Goal: Information Seeking & Learning: Check status

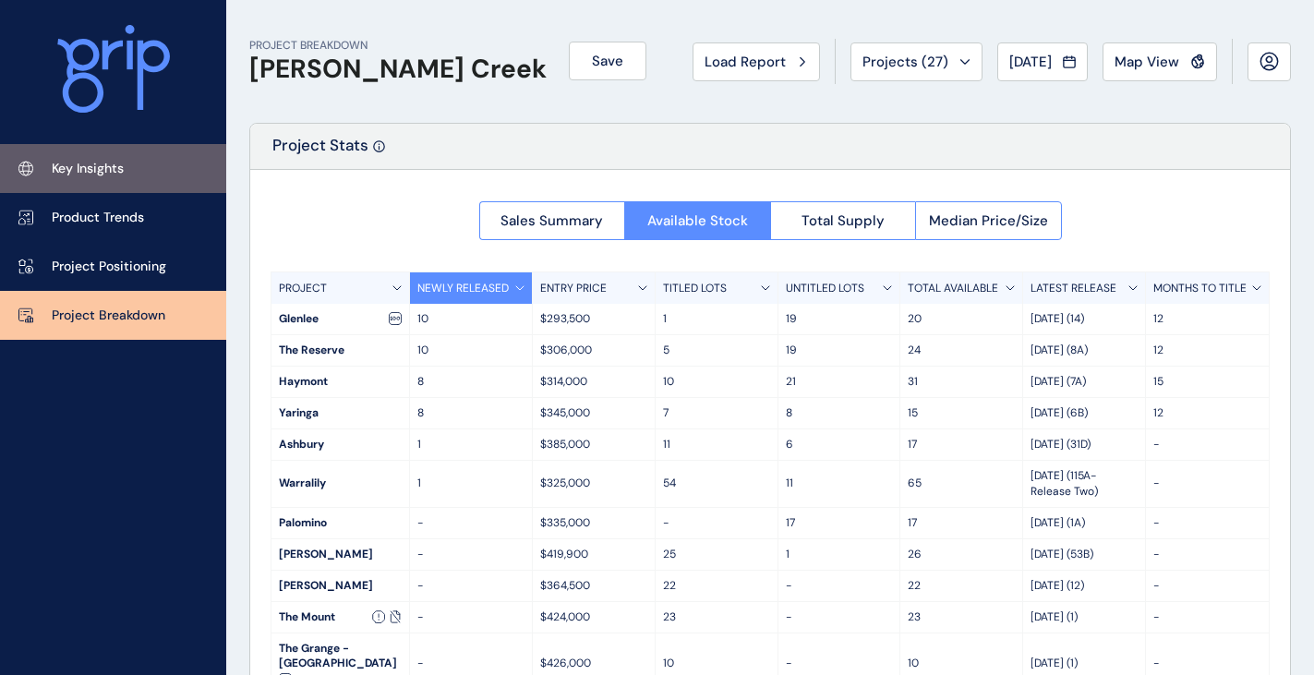
click at [115, 157] on link "Key Insights" at bounding box center [113, 168] width 226 height 49
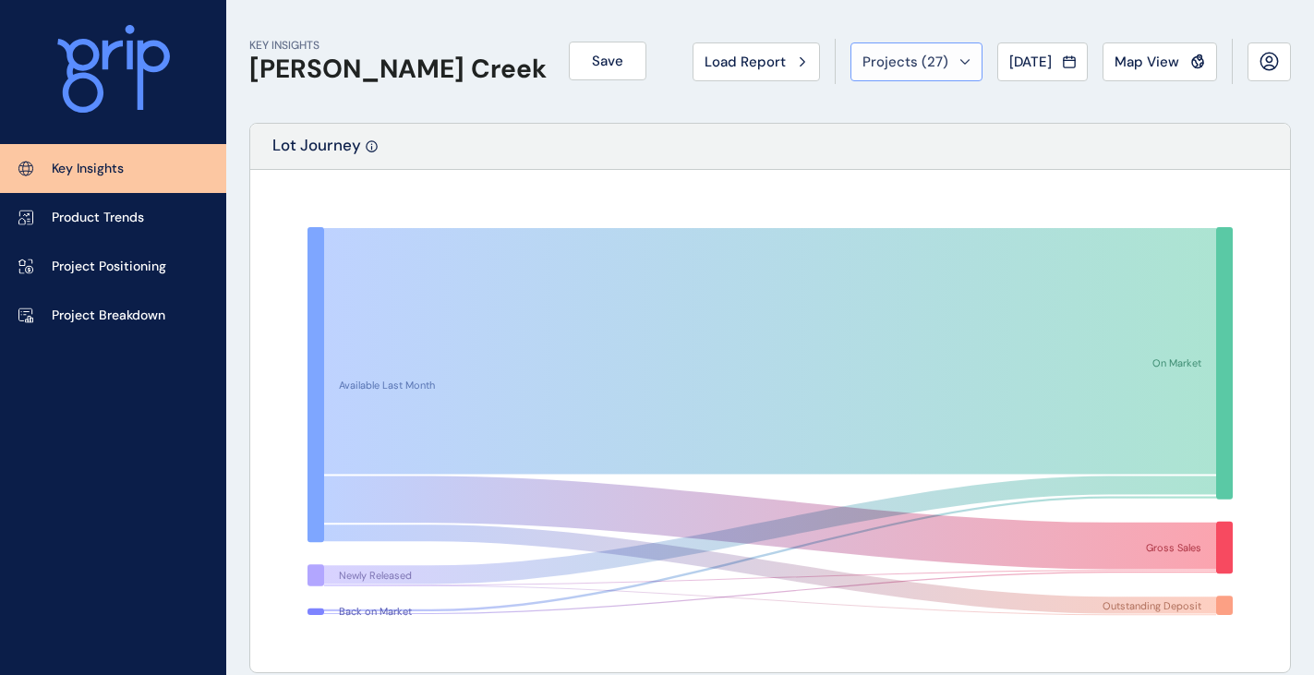
click at [897, 58] on span "Projects ( 27 )" at bounding box center [906, 62] width 86 height 18
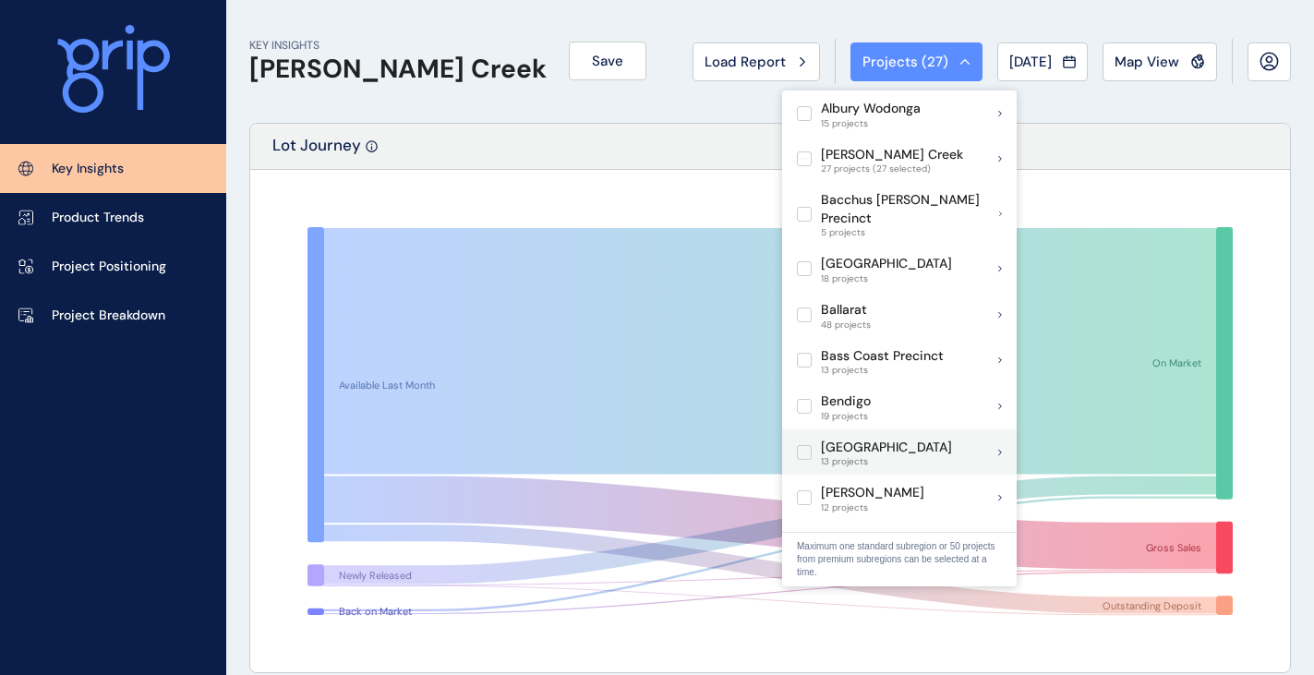
scroll to position [92, 0]
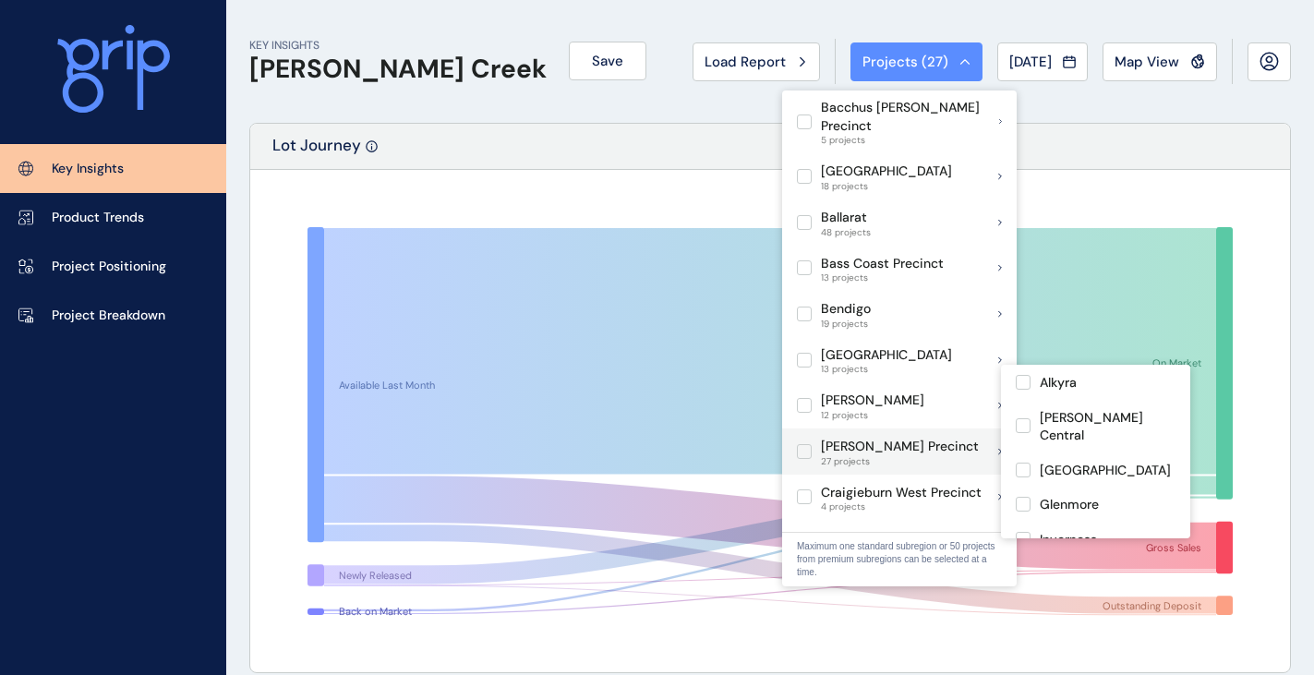
click at [871, 392] on p "[PERSON_NAME]" at bounding box center [872, 401] width 103 height 18
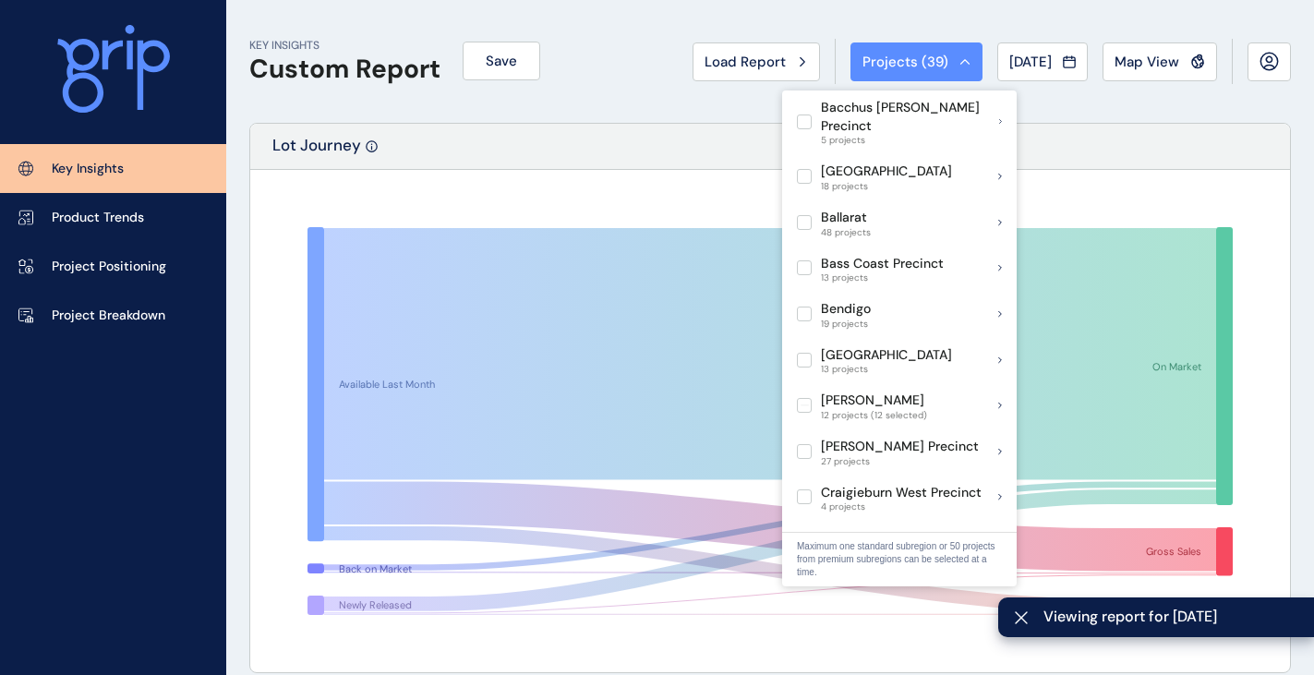
click at [588, 160] on div "Lot Journey" at bounding box center [770, 147] width 1040 height 46
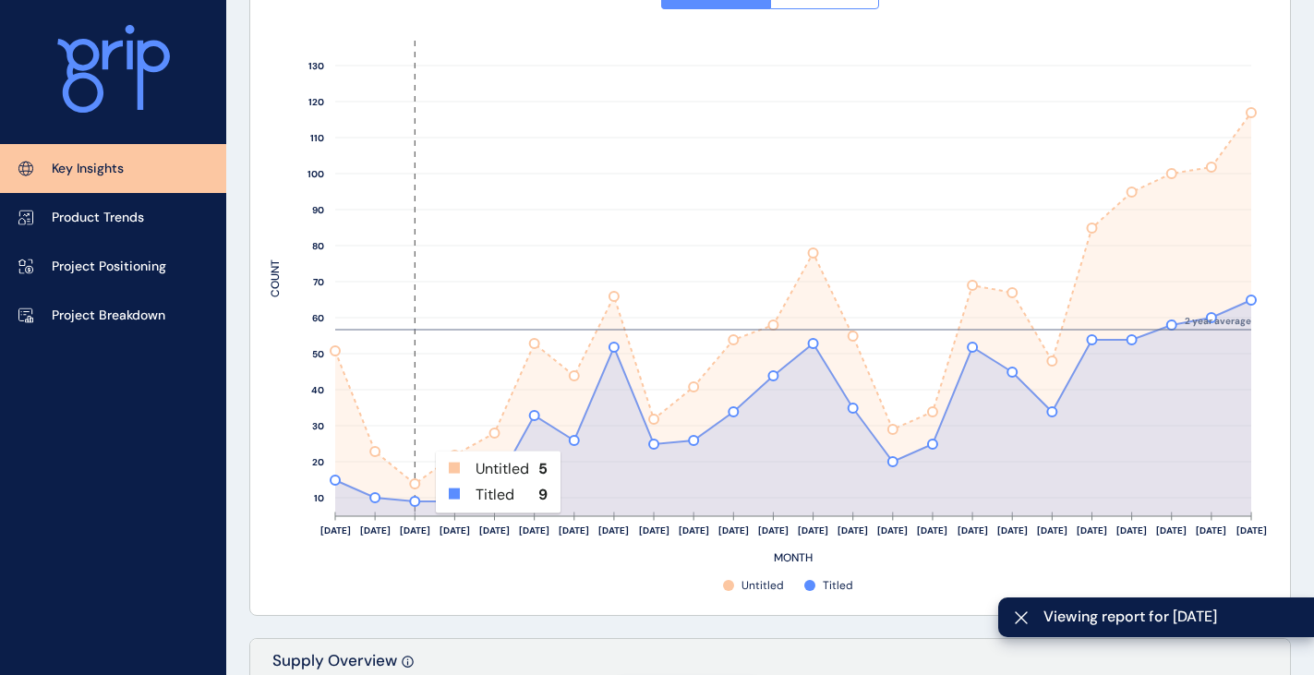
scroll to position [739, 0]
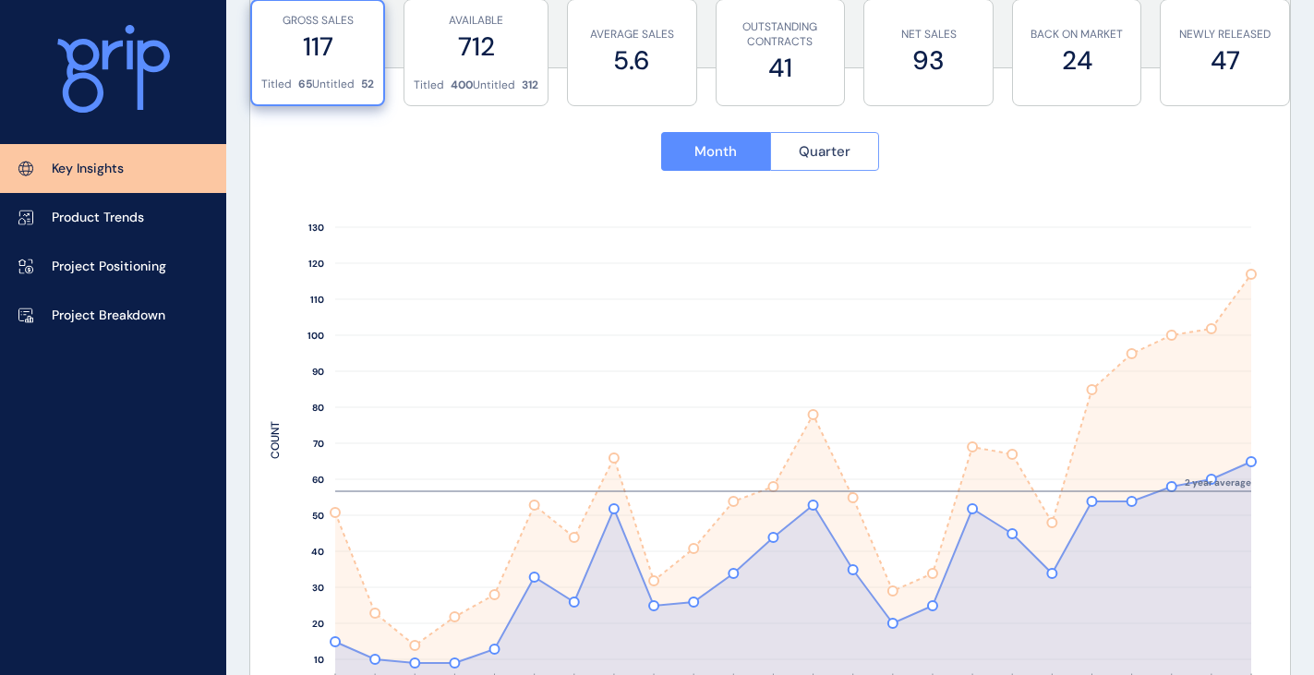
click at [848, 151] on span "Quarter" at bounding box center [825, 151] width 52 height 18
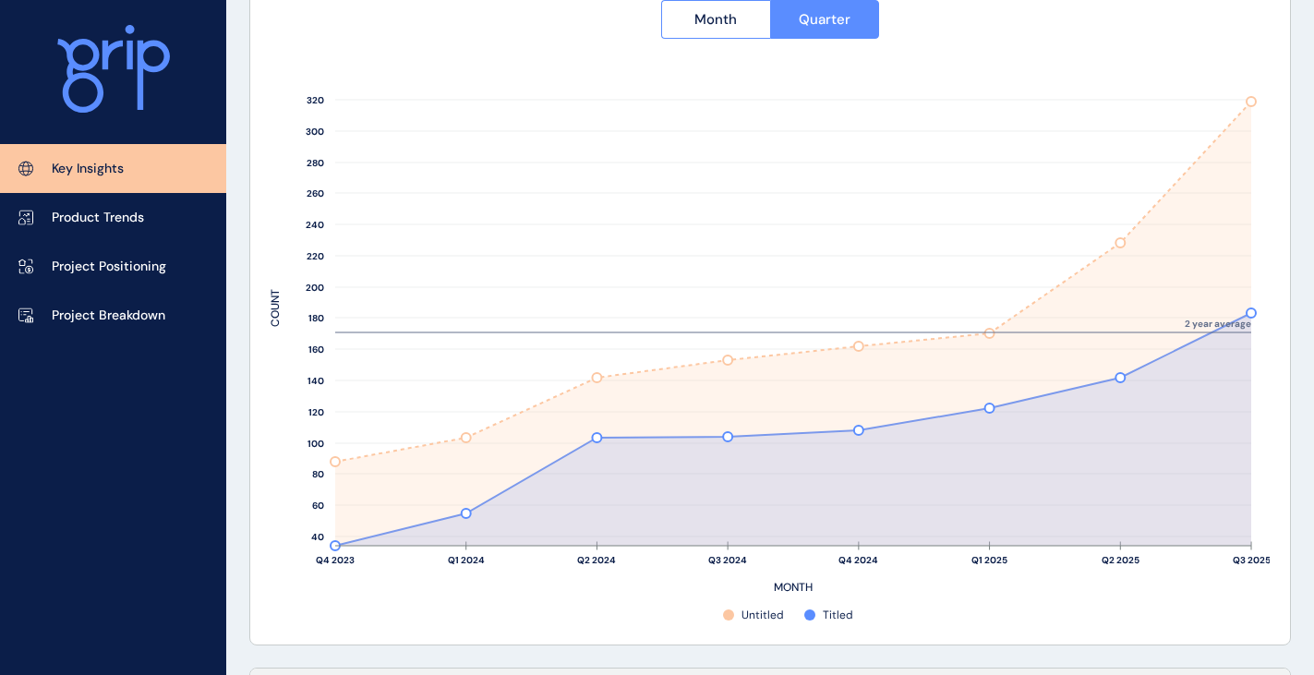
scroll to position [647, 0]
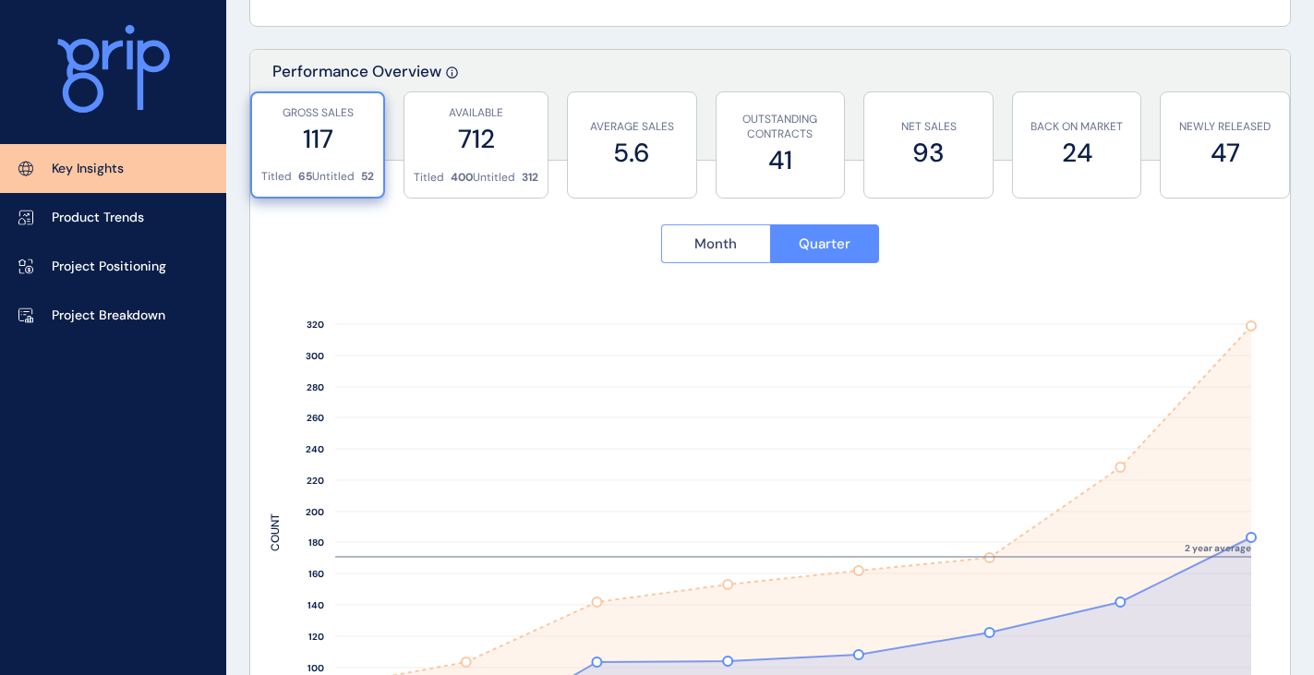
click at [712, 248] on span "Month" at bounding box center [716, 244] width 42 height 18
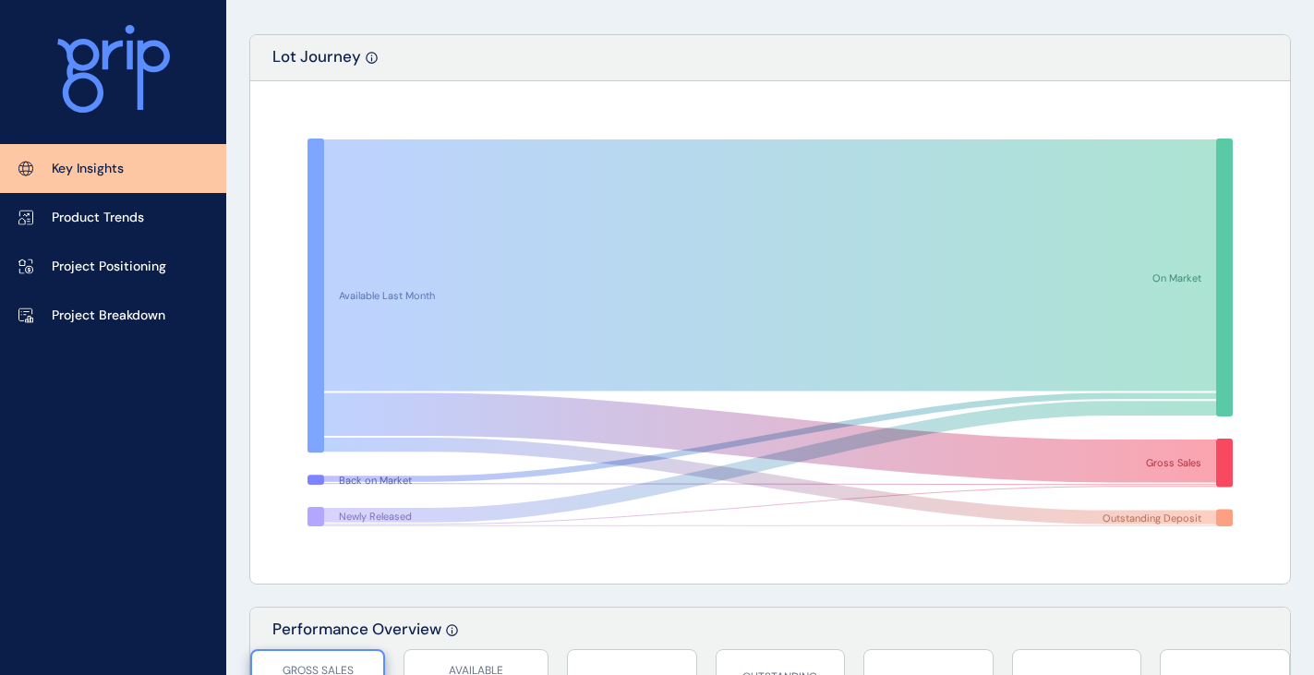
scroll to position [0, 0]
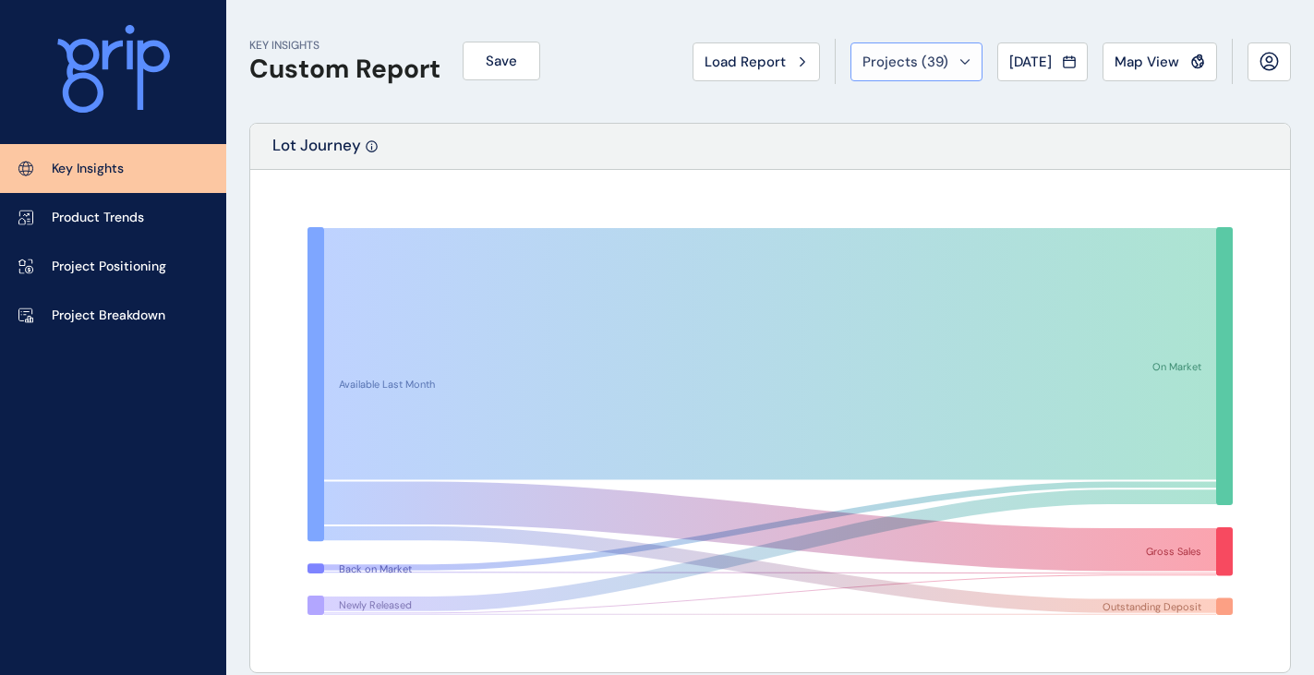
click at [939, 62] on div "Projects ( 39 )" at bounding box center [917, 62] width 108 height 18
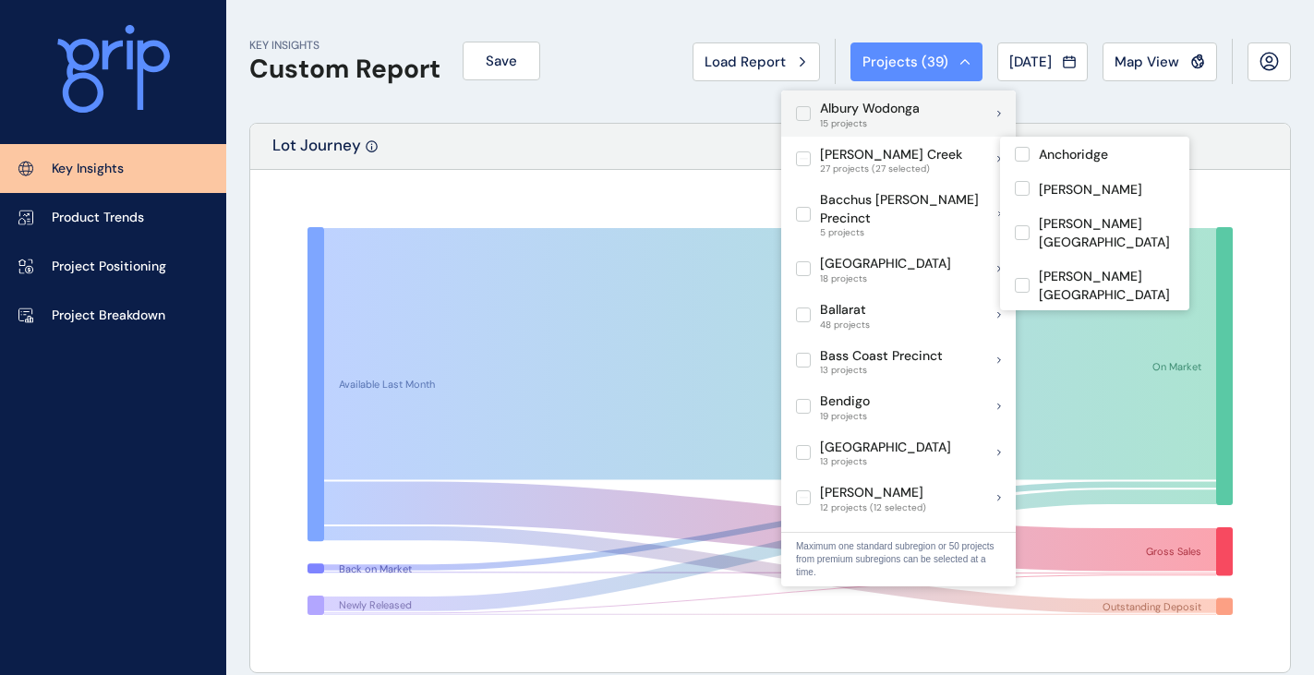
click at [809, 152] on label at bounding box center [803, 158] width 15 height 15
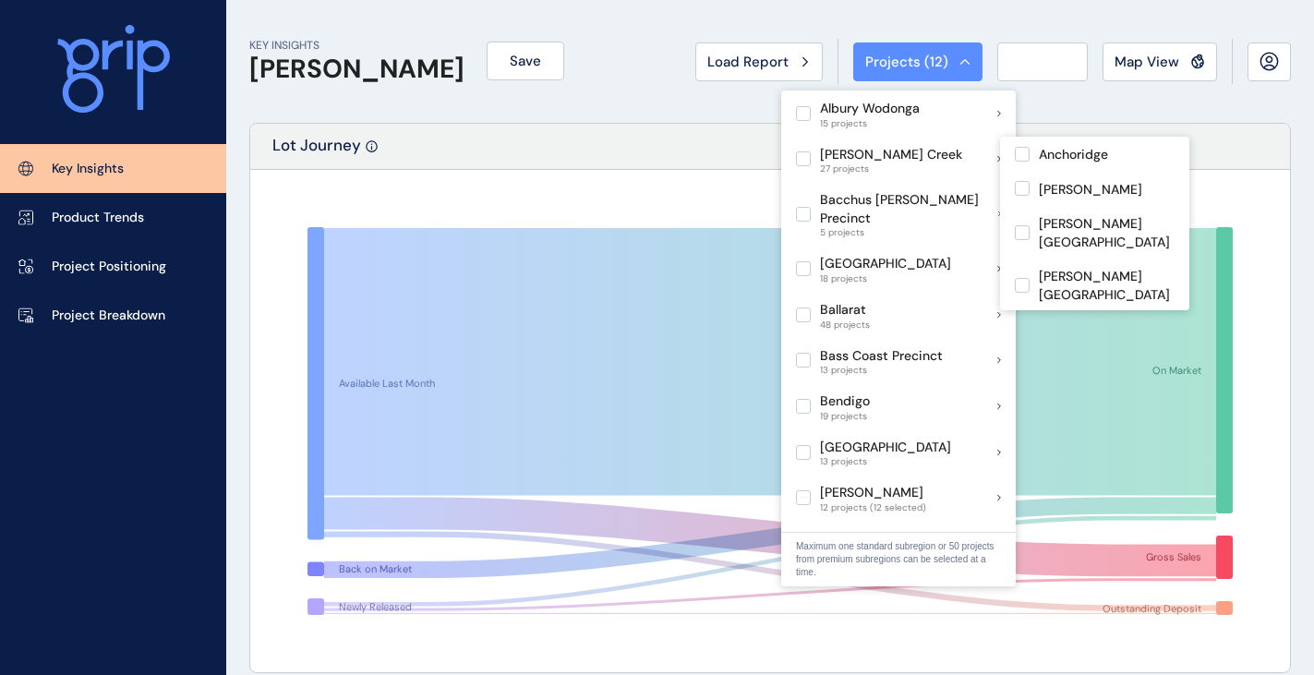
click at [688, 115] on div "KEY INSIGHTS [PERSON_NAME] Save Load Report Projects ( 12 ) [DATE] 2025 < > Jan…" at bounding box center [770, 61] width 1042 height 123
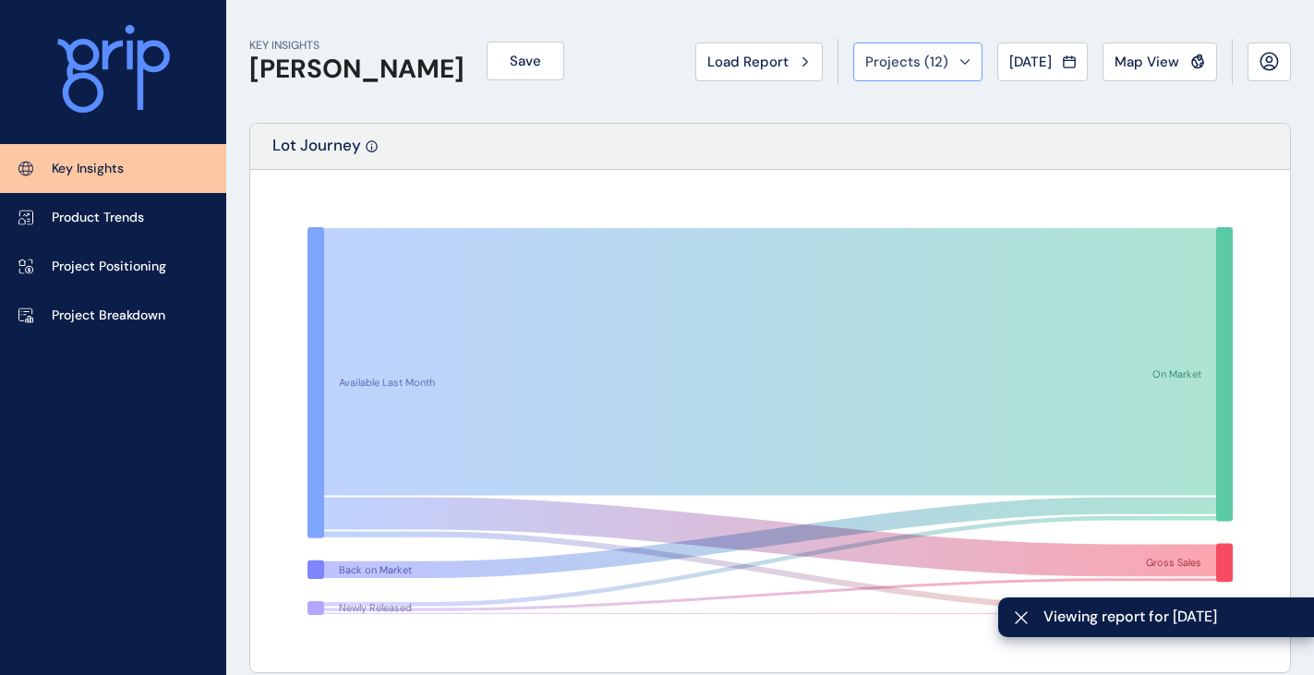
click at [939, 67] on div "Projects ( 12 )" at bounding box center [918, 62] width 105 height 18
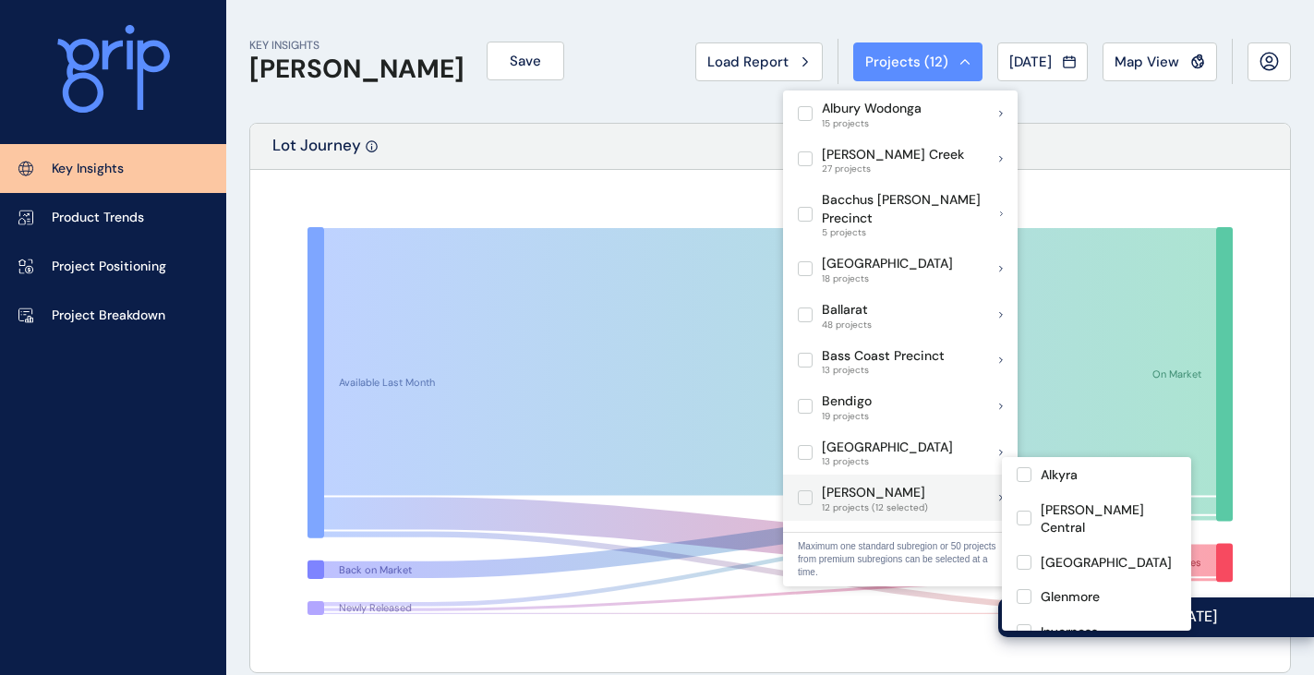
click at [809, 491] on label at bounding box center [805, 498] width 15 height 15
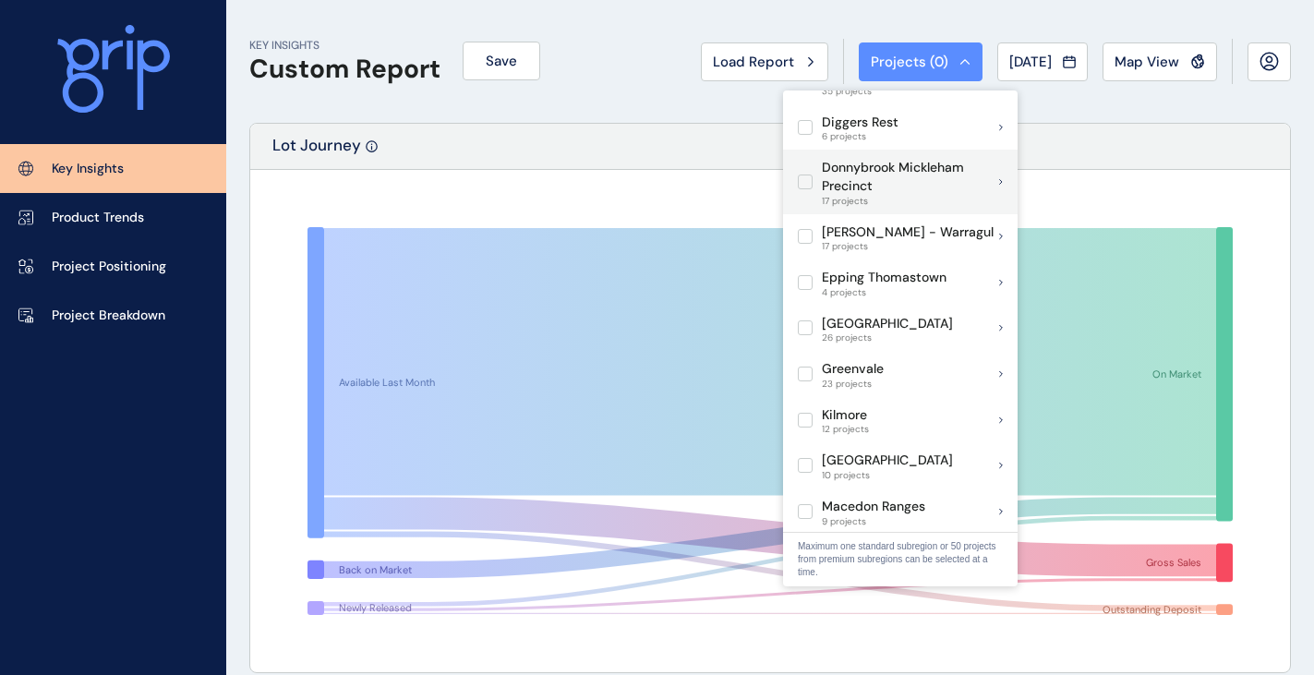
scroll to position [462, 0]
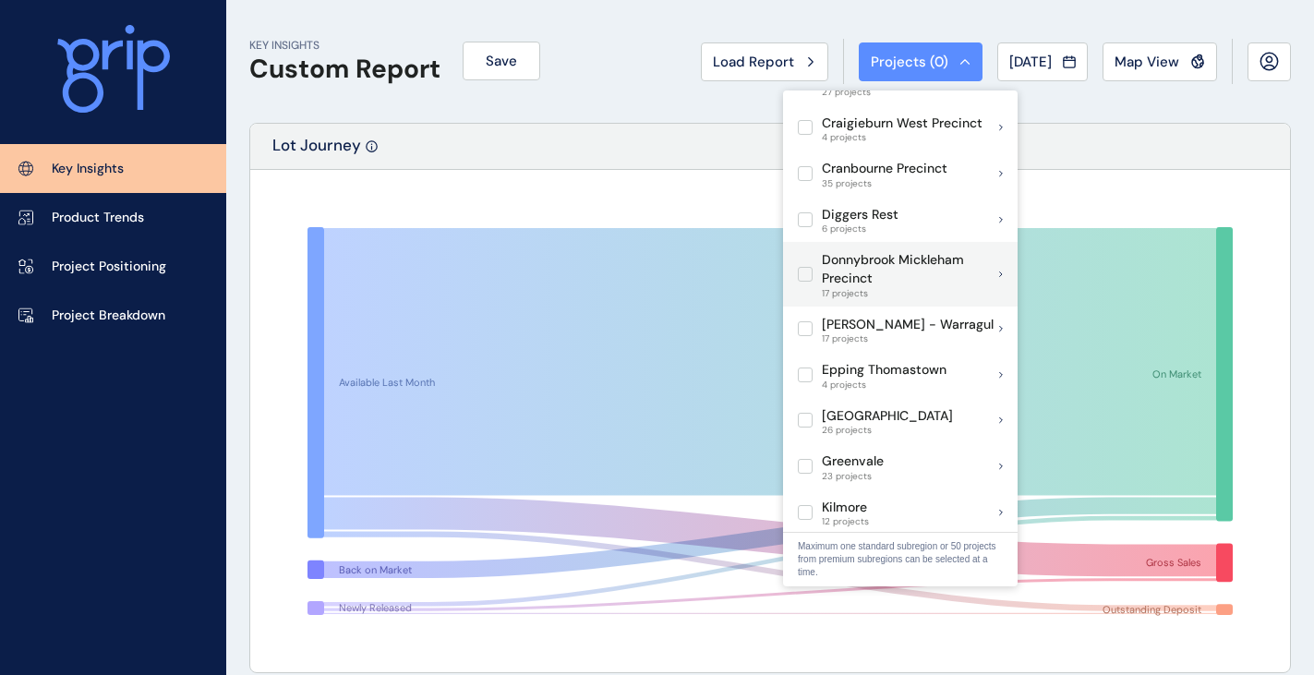
click at [888, 268] on p "Donnybrook Mickleham Precinct" at bounding box center [910, 269] width 177 height 36
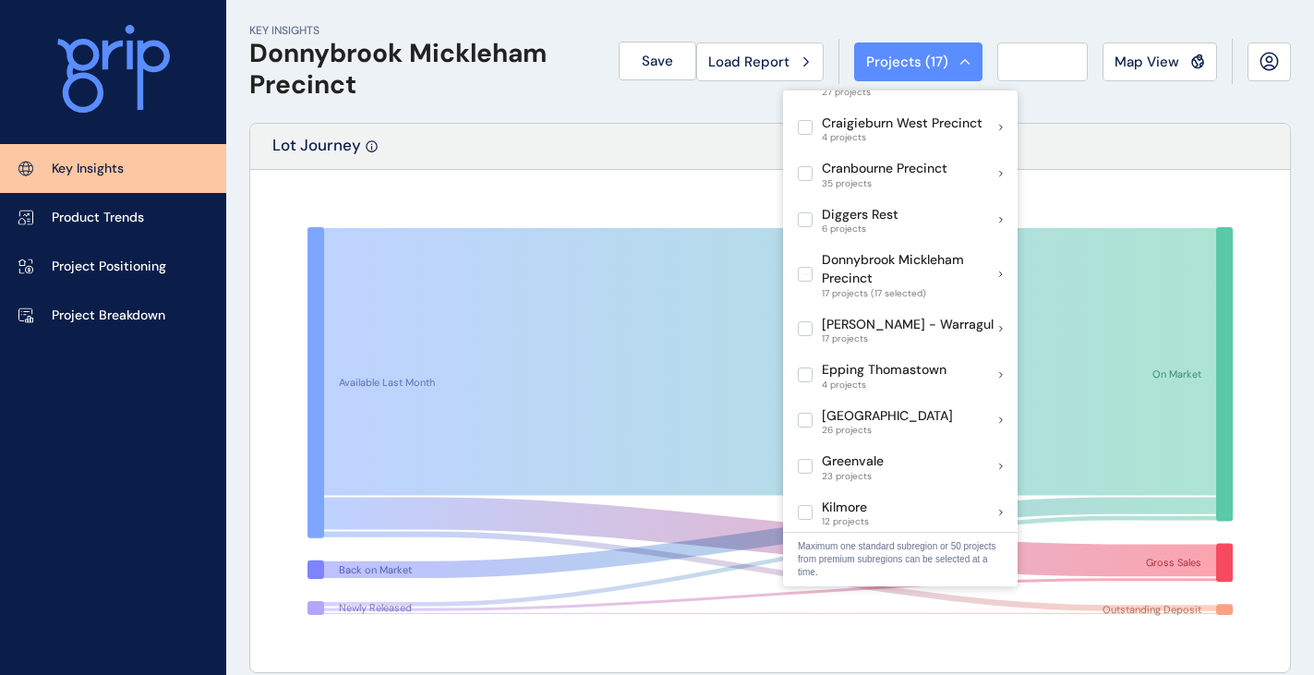
click at [589, 147] on div "Lot Journey" at bounding box center [770, 147] width 1040 height 46
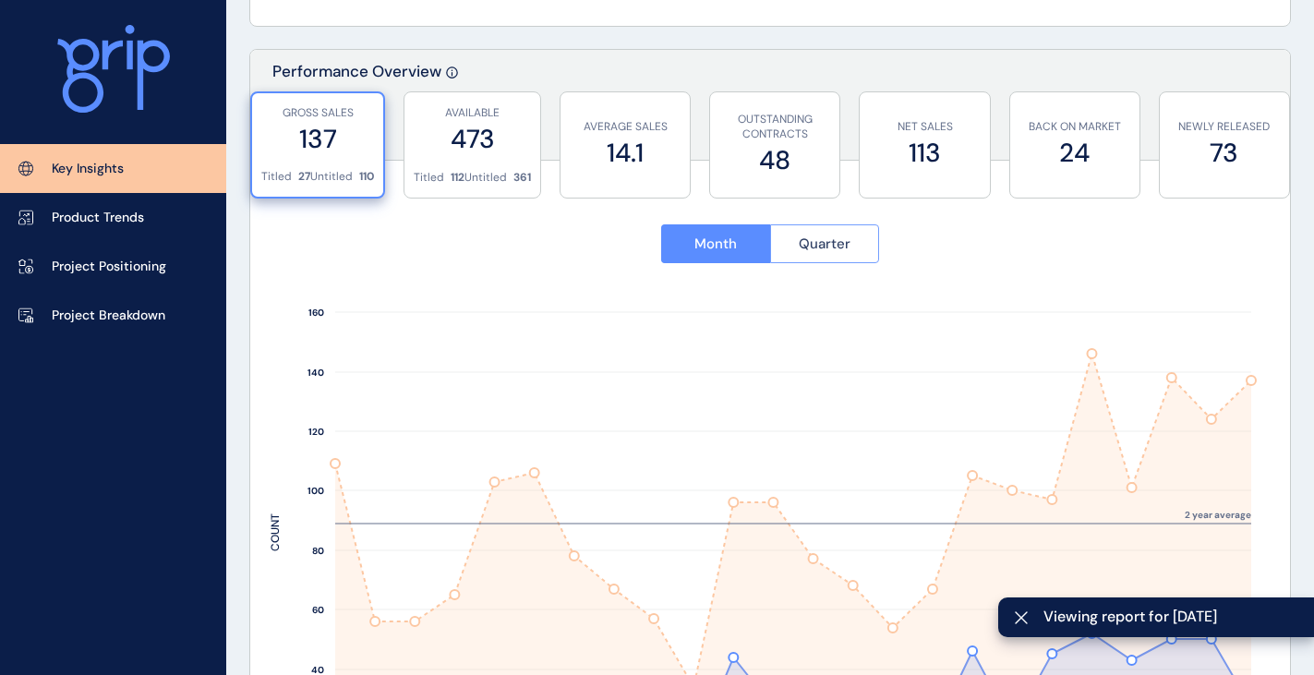
click at [855, 252] on button "Quarter" at bounding box center [825, 243] width 110 height 39
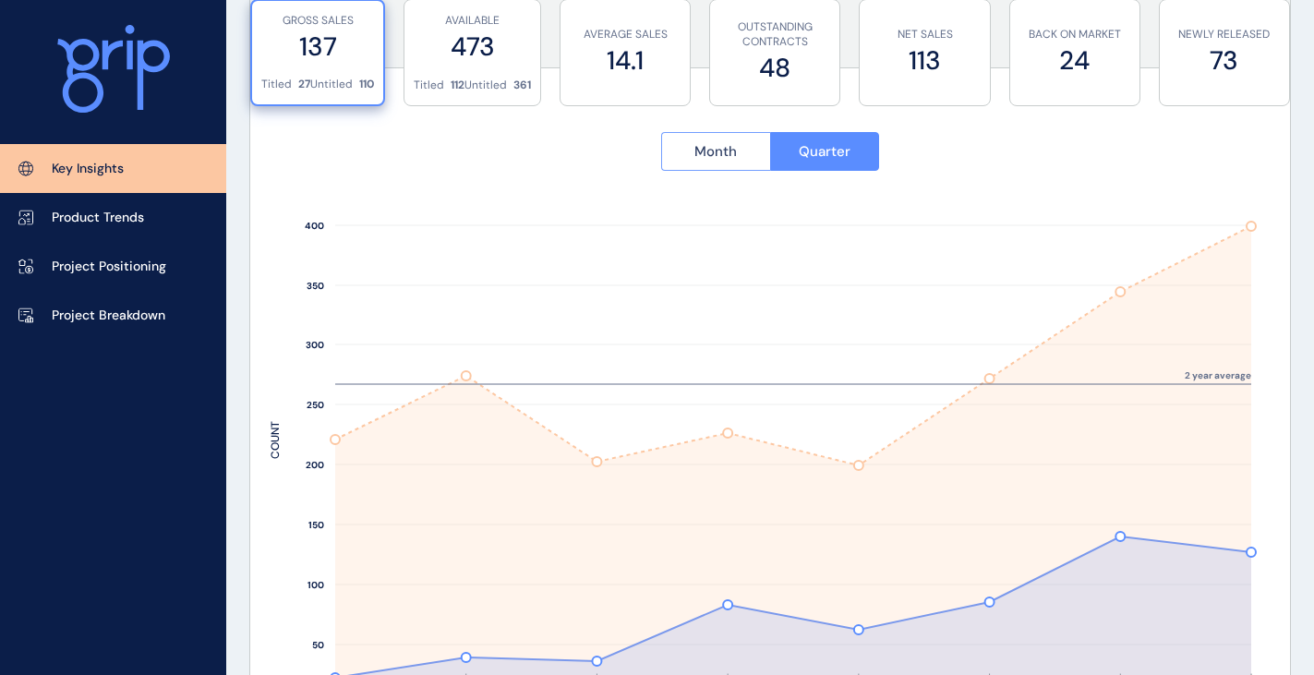
click at [721, 153] on span "Month" at bounding box center [716, 151] width 42 height 18
